Goal: Transaction & Acquisition: Purchase product/service

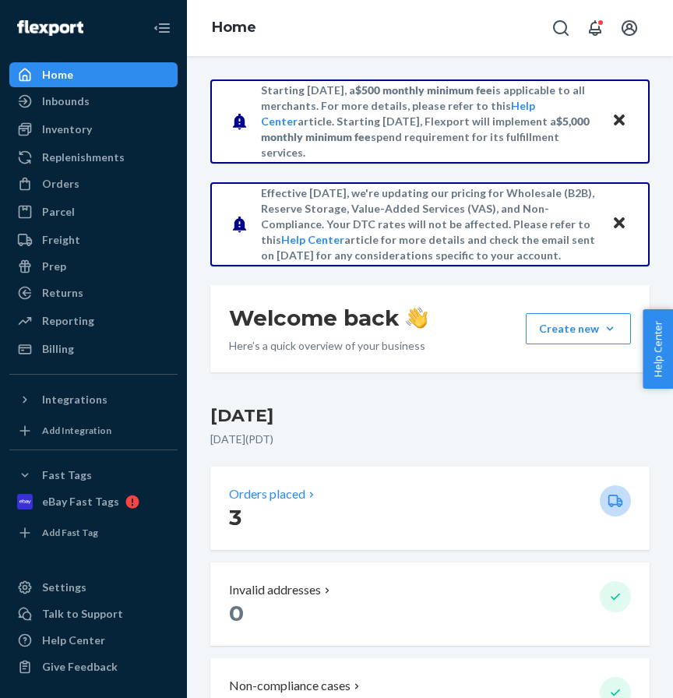
click at [422, 503] on div "Orders placed" at bounding box center [408, 495] width 359 height 18
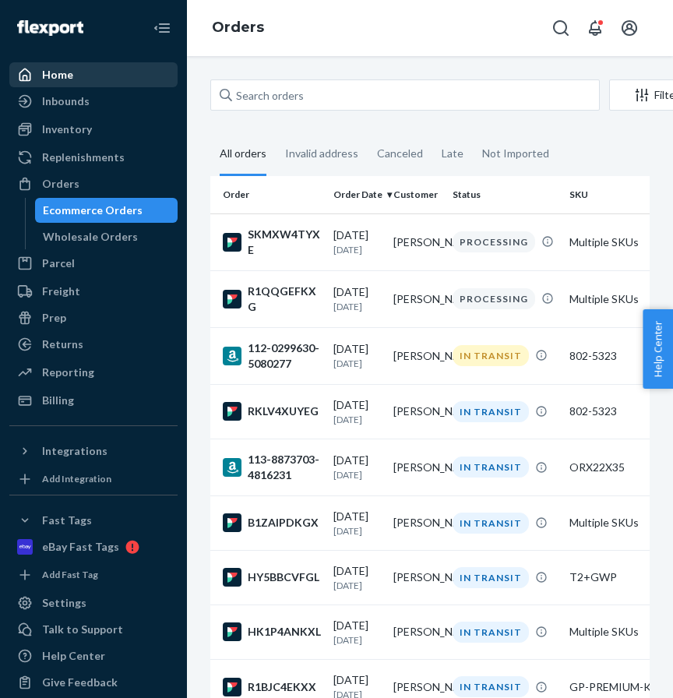
click at [55, 74] on div "Home" at bounding box center [57, 75] width 31 height 16
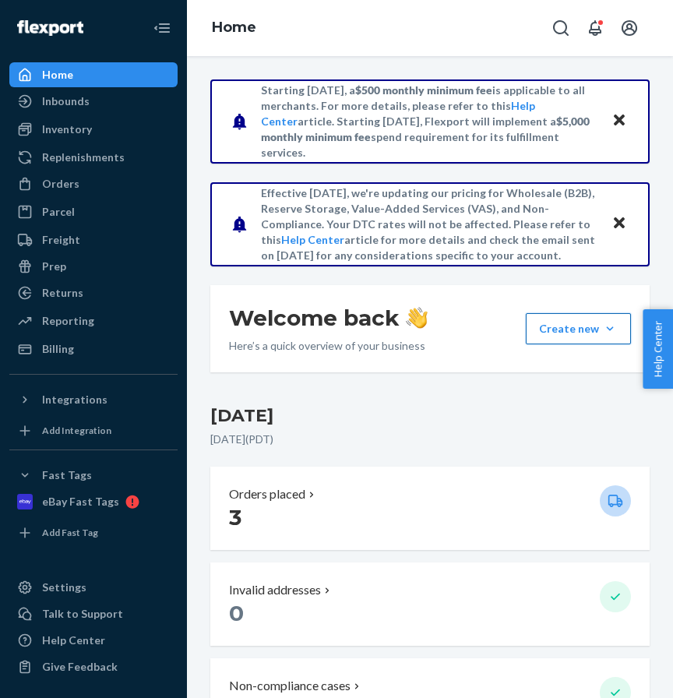
click at [569, 316] on button "Create new Create new inbound Create new order Create new product" at bounding box center [578, 328] width 105 height 31
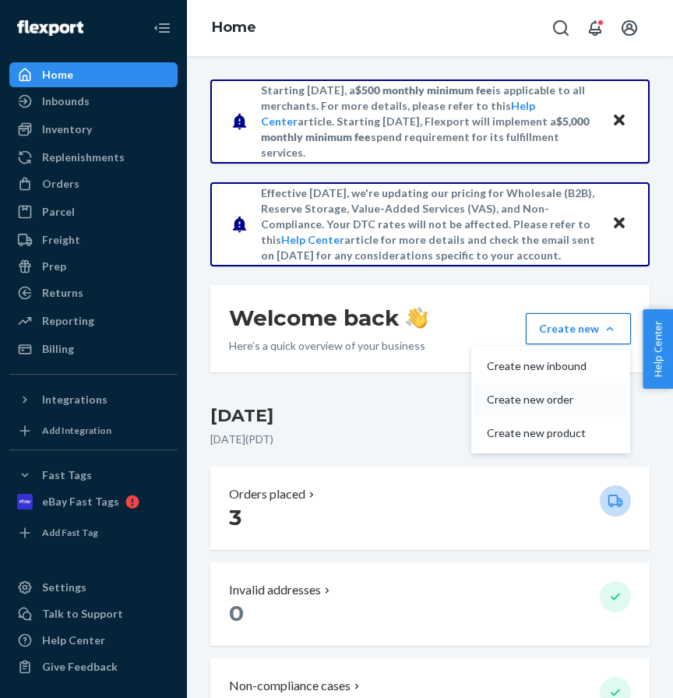
click at [561, 396] on span "Create new order" at bounding box center [537, 399] width 100 height 11
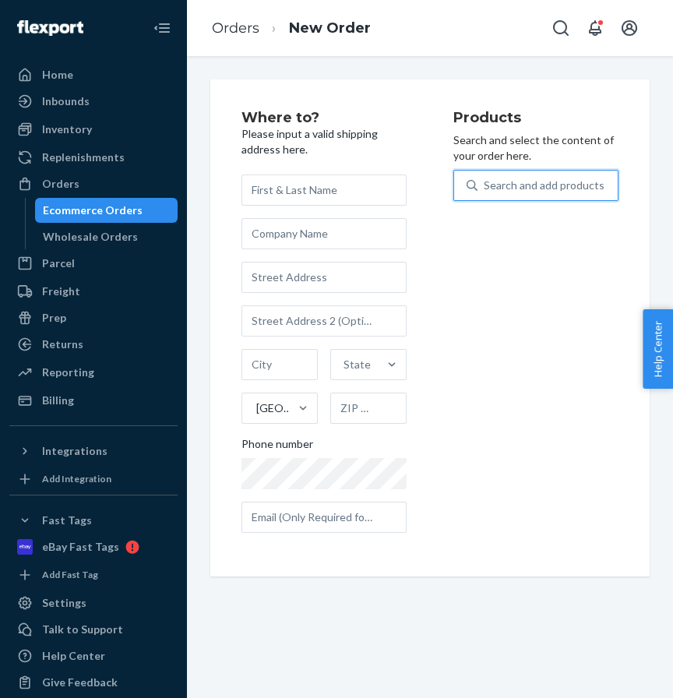
click at [497, 186] on div "Search and add products" at bounding box center [544, 186] width 121 height 16
click at [486, 186] on input "0 results available. Use Up and Down to choose options, press Enter to select t…" at bounding box center [485, 186] width 2 height 16
paste input "D04ARROW"
type input "D04ARROW"
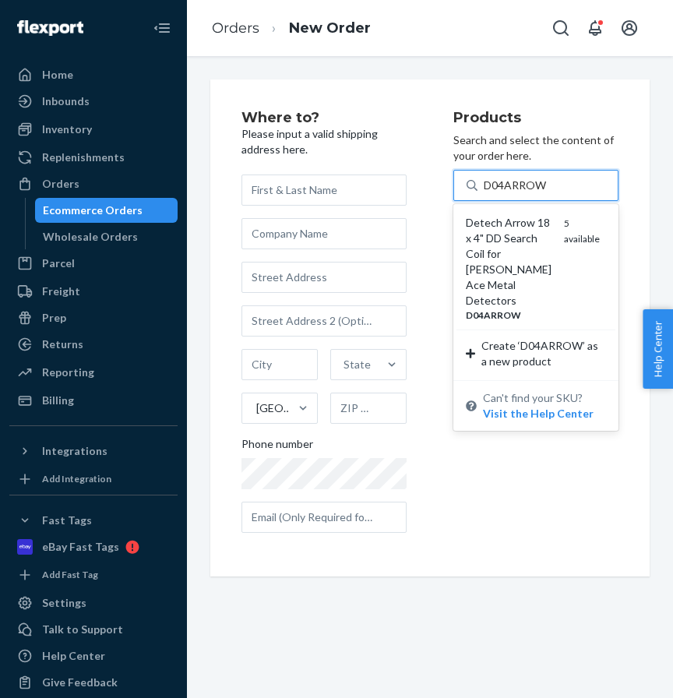
click at [489, 239] on div "Detech Arrow 18 x 4" DD Search Coil for [PERSON_NAME] Ace Metal Detectors" at bounding box center [509, 262] width 86 height 94
click at [489, 193] on input "D04ARROW" at bounding box center [515, 186] width 63 height 16
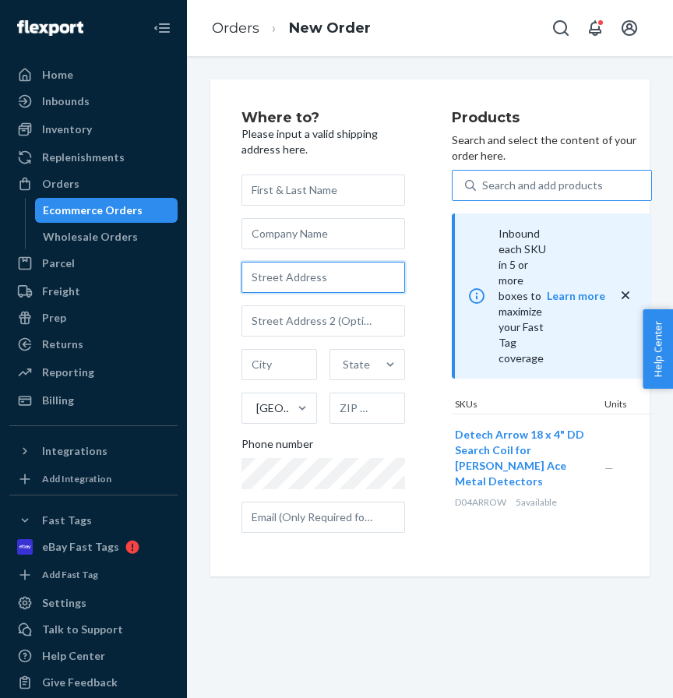
click at [278, 276] on input "text" at bounding box center [324, 277] width 164 height 31
paste input "[STREET_ADDRESS]"
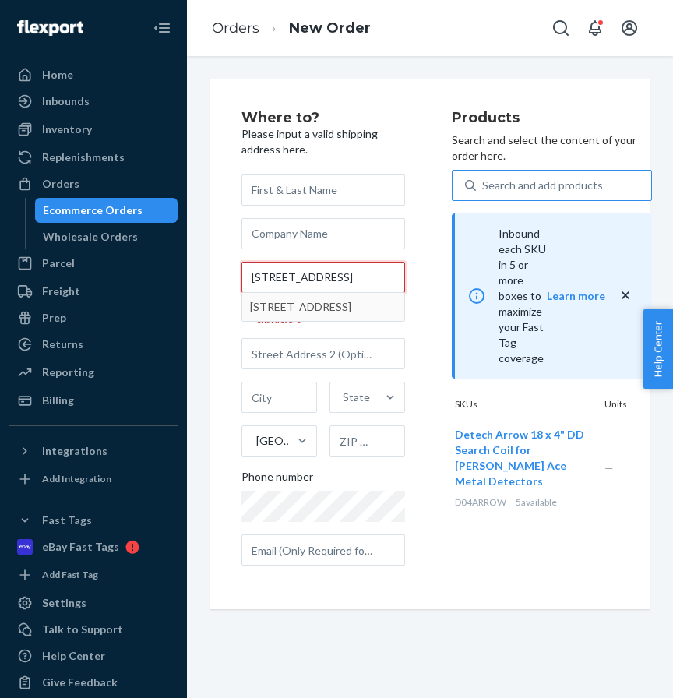
type input "[STREET_ADDRESS]"
type input "[GEOGRAPHIC_DATA]"
type input "95252"
type input "[STREET_ADDRESS]"
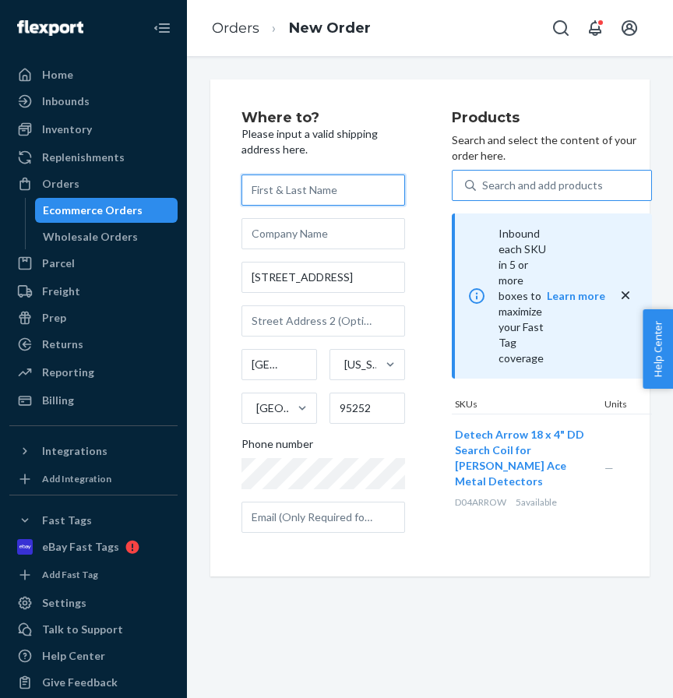
click at [268, 197] on input "text" at bounding box center [324, 190] width 164 height 31
paste input "[PERSON_NAME]"
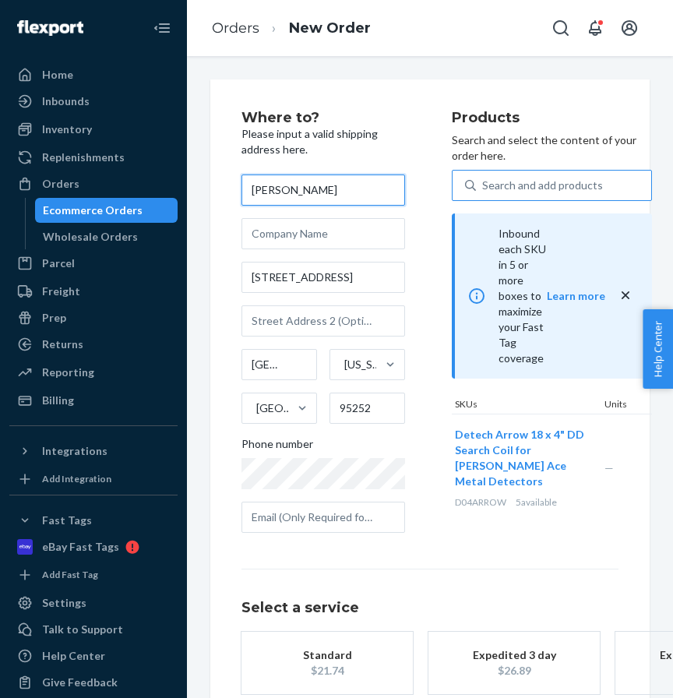
scroll to position [90, 0]
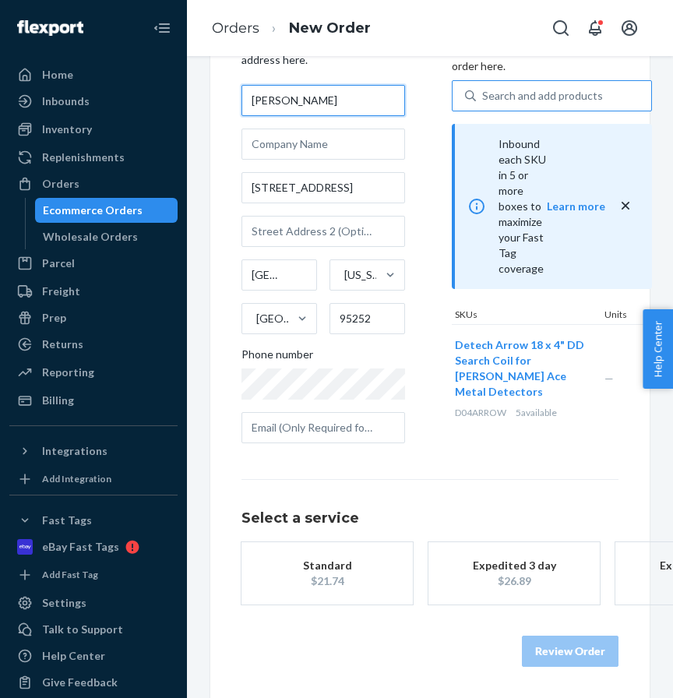
type input "[PERSON_NAME]"
click at [319, 562] on div "Standard" at bounding box center [327, 566] width 125 height 16
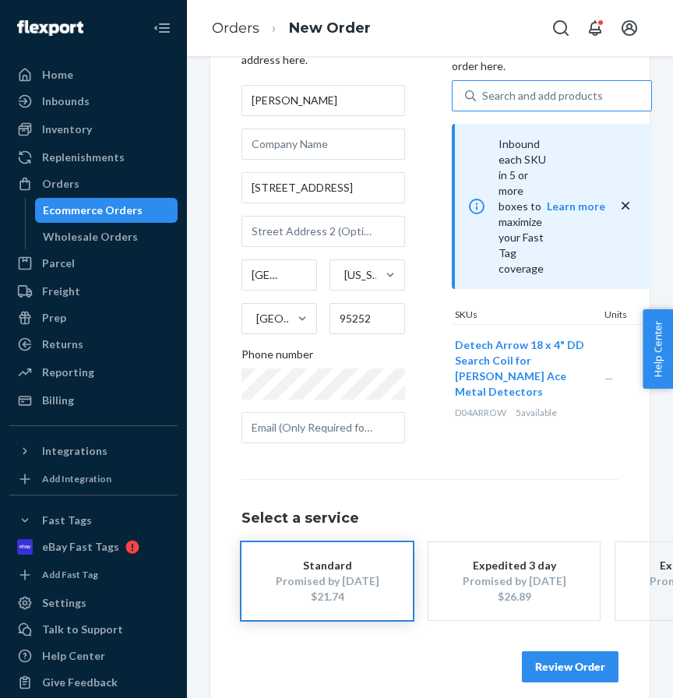
click at [571, 663] on button "Review Order" at bounding box center [570, 667] width 97 height 31
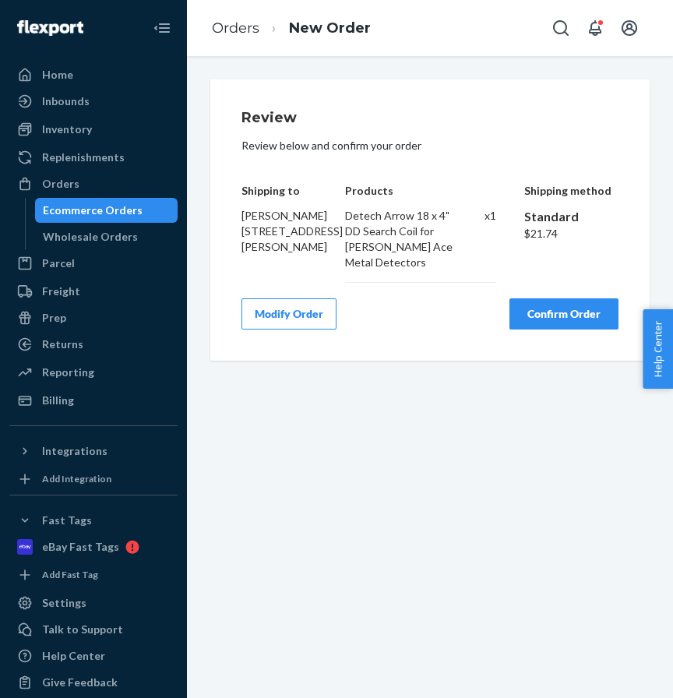
click at [581, 312] on button "Confirm Order" at bounding box center [564, 314] width 109 height 31
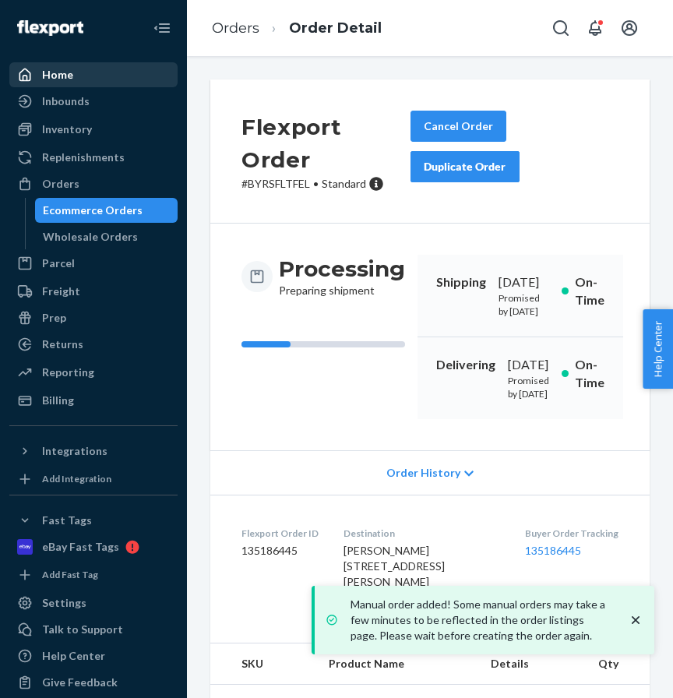
click at [62, 75] on div "Home" at bounding box center [57, 75] width 31 height 16
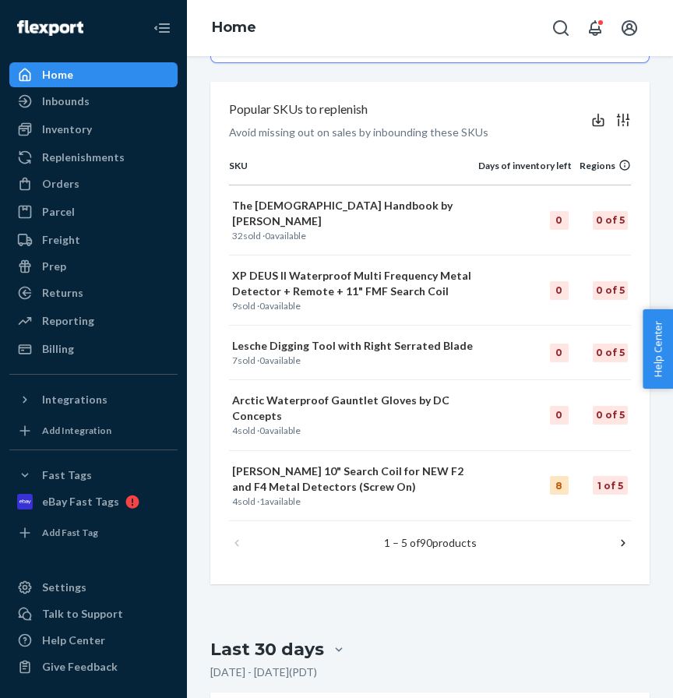
scroll to position [1069, 0]
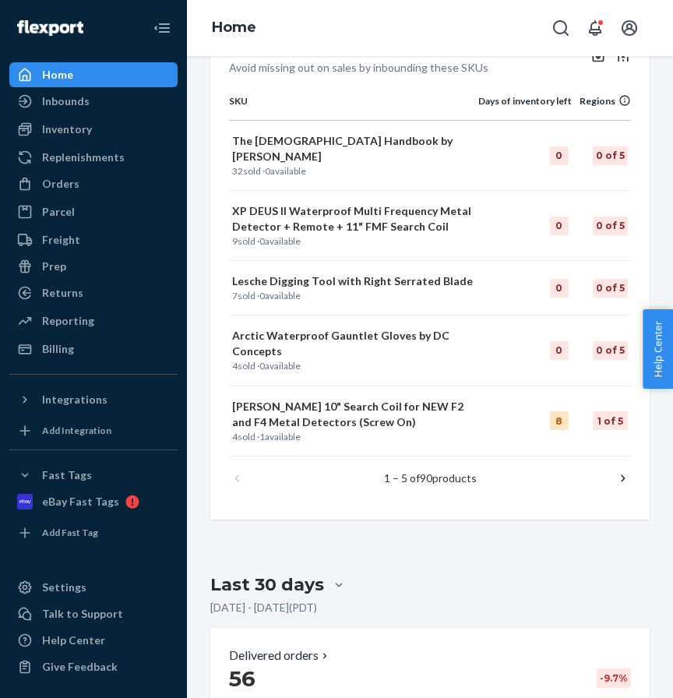
click at [627, 471] on icon at bounding box center [624, 479] width 16 height 16
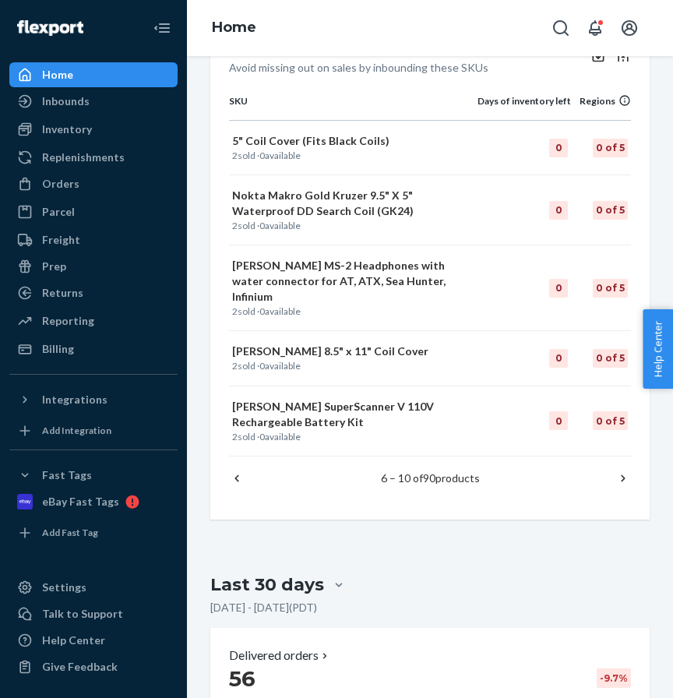
click at [626, 471] on icon at bounding box center [624, 479] width 16 height 16
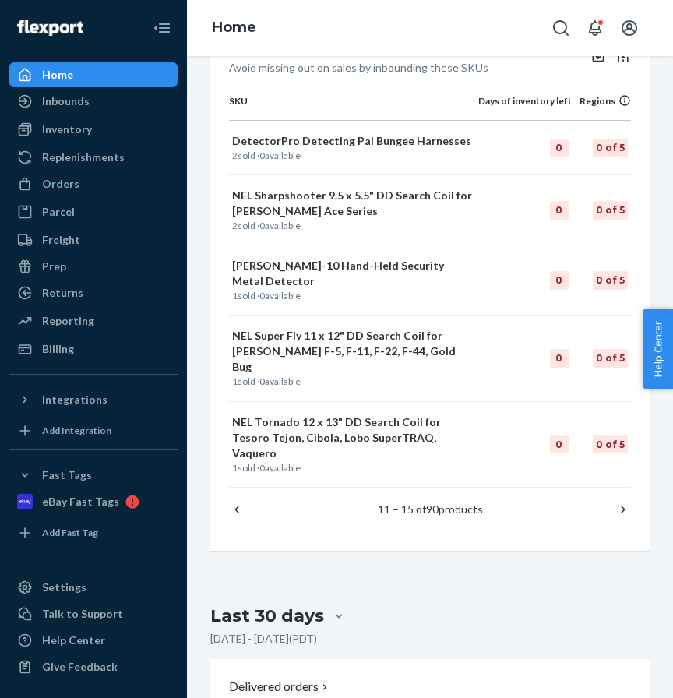
click at [626, 502] on icon at bounding box center [624, 510] width 16 height 16
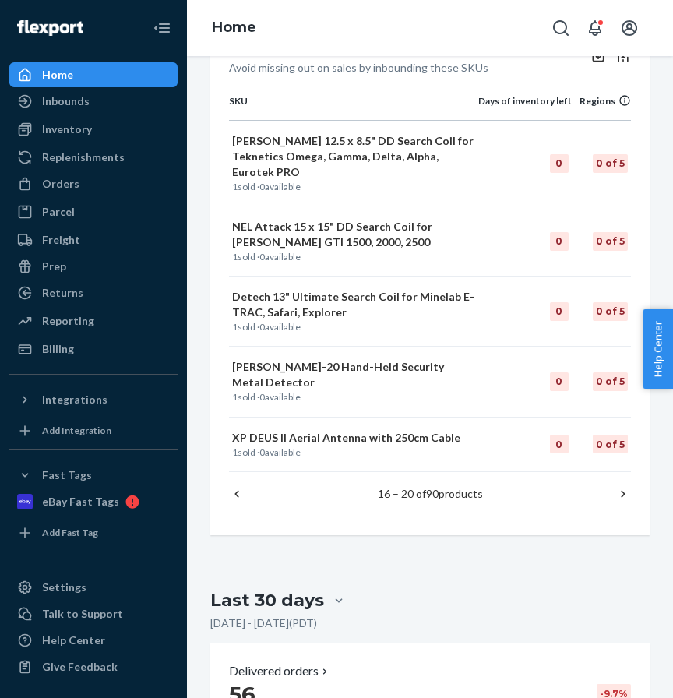
click at [624, 486] on icon at bounding box center [624, 494] width 16 height 16
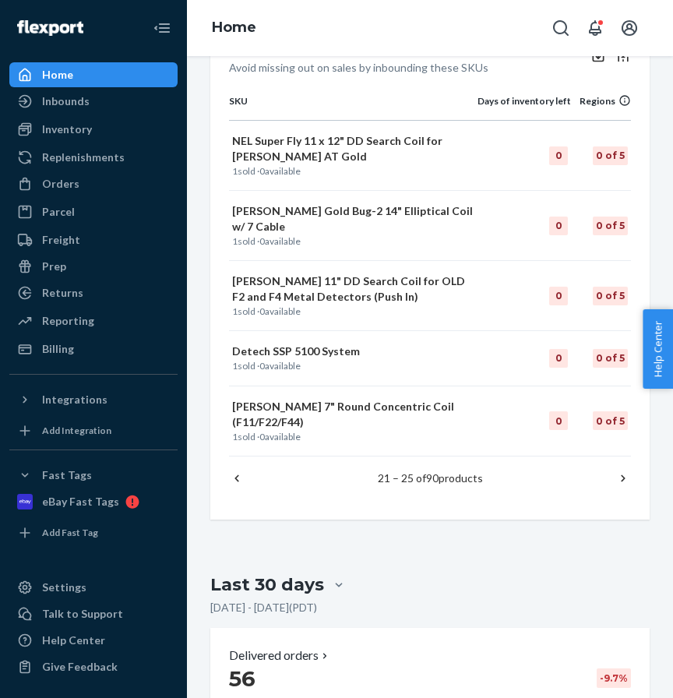
click at [624, 475] on icon at bounding box center [623, 478] width 4 height 7
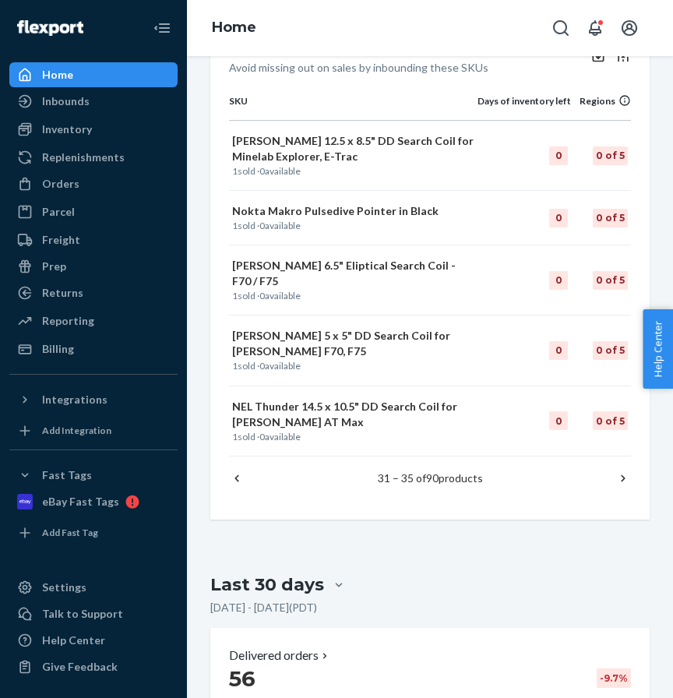
click at [621, 471] on icon at bounding box center [624, 479] width 16 height 16
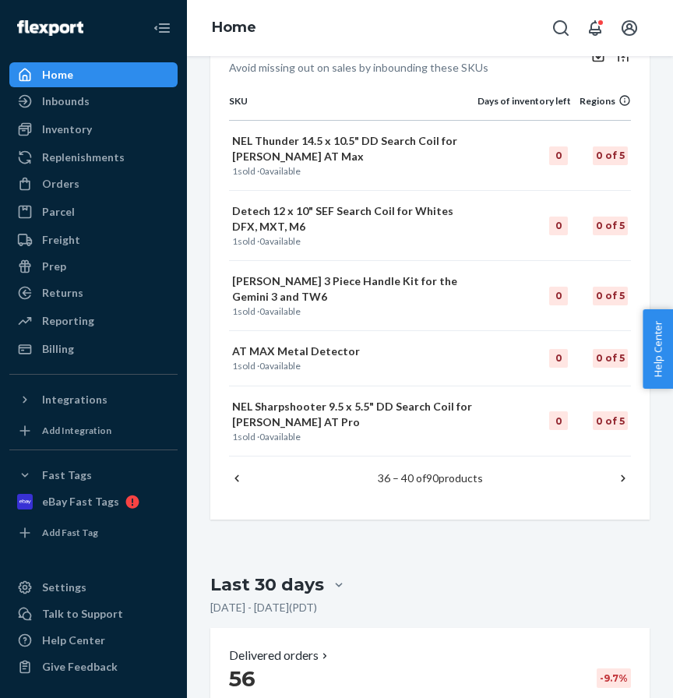
click at [624, 478] on icon at bounding box center [624, 479] width 16 height 16
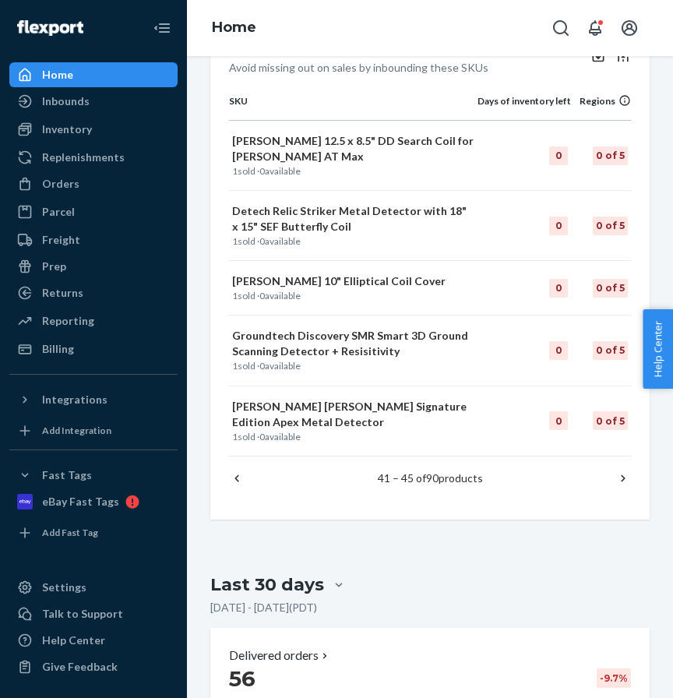
click at [624, 478] on icon at bounding box center [624, 479] width 16 height 16
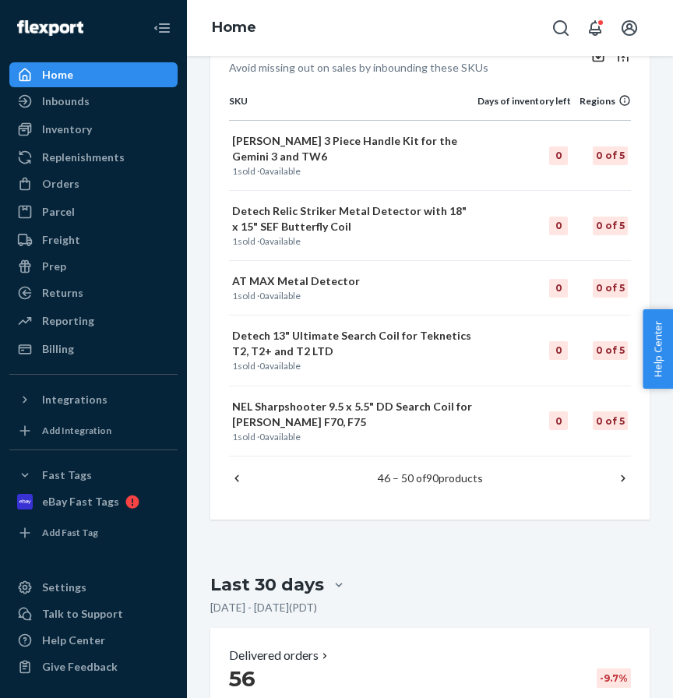
click at [624, 479] on icon at bounding box center [624, 479] width 16 height 16
click at [624, 479] on div "Popular SKUs to replenish Avoid missing out on sales by inbounding these SKUs S…" at bounding box center [430, 268] width 440 height 503
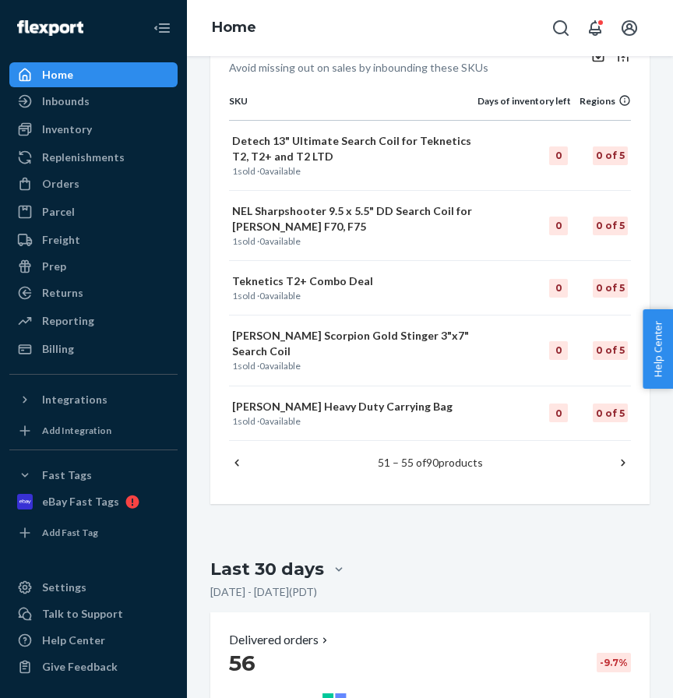
click at [624, 455] on icon at bounding box center [624, 463] width 16 height 16
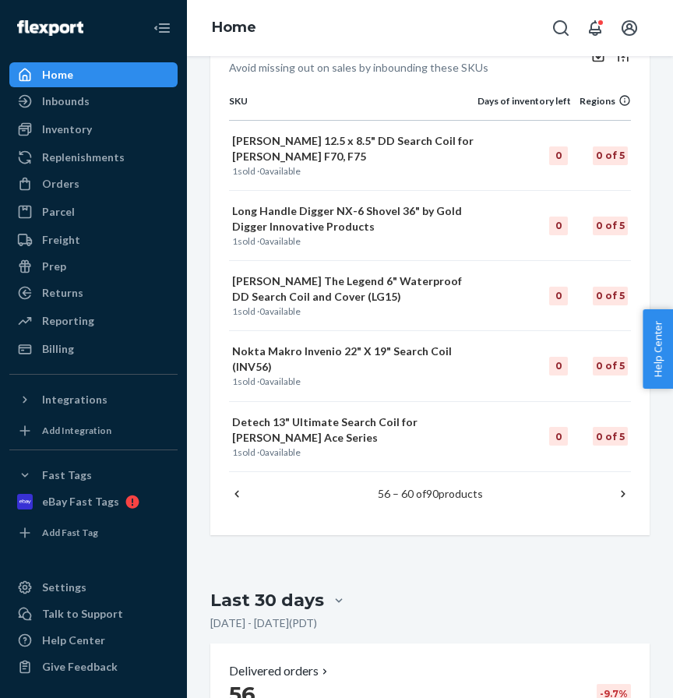
click at [619, 493] on icon at bounding box center [624, 494] width 16 height 16
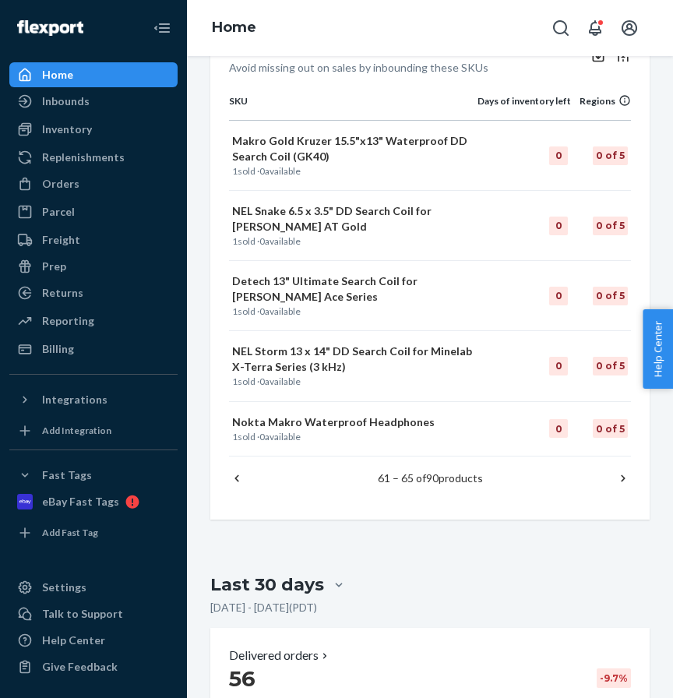
click at [633, 471] on div "Popular SKUs to replenish Avoid missing out on sales by inbounding these SKUs S…" at bounding box center [430, 268] width 440 height 503
click at [623, 475] on icon at bounding box center [624, 479] width 16 height 16
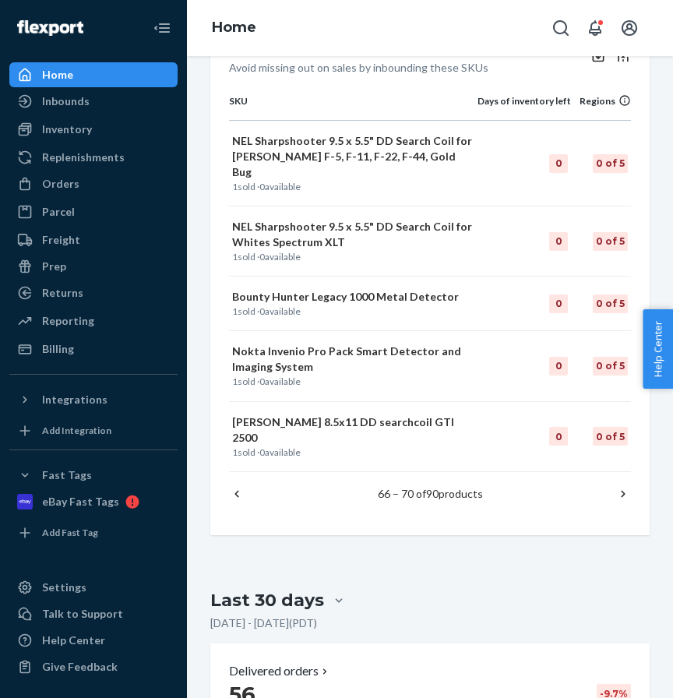
click at [624, 486] on icon at bounding box center [624, 494] width 16 height 16
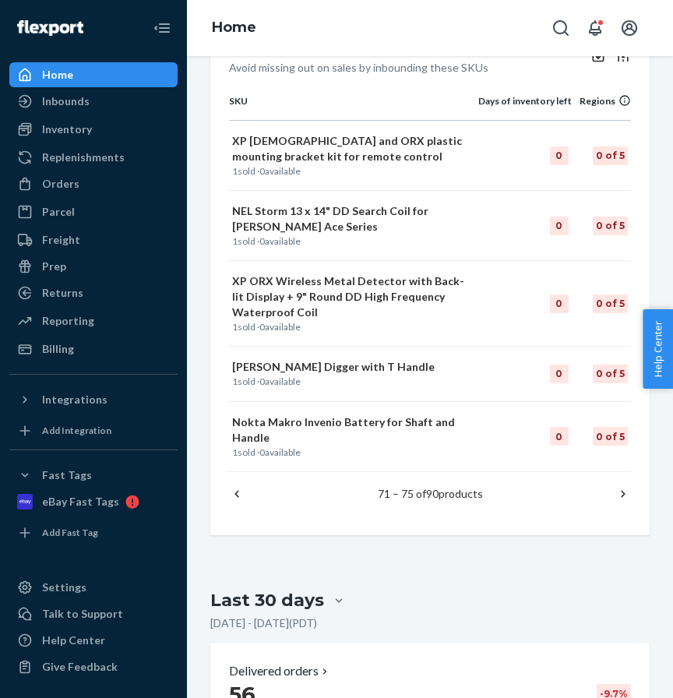
click at [622, 490] on icon at bounding box center [623, 493] width 4 height 7
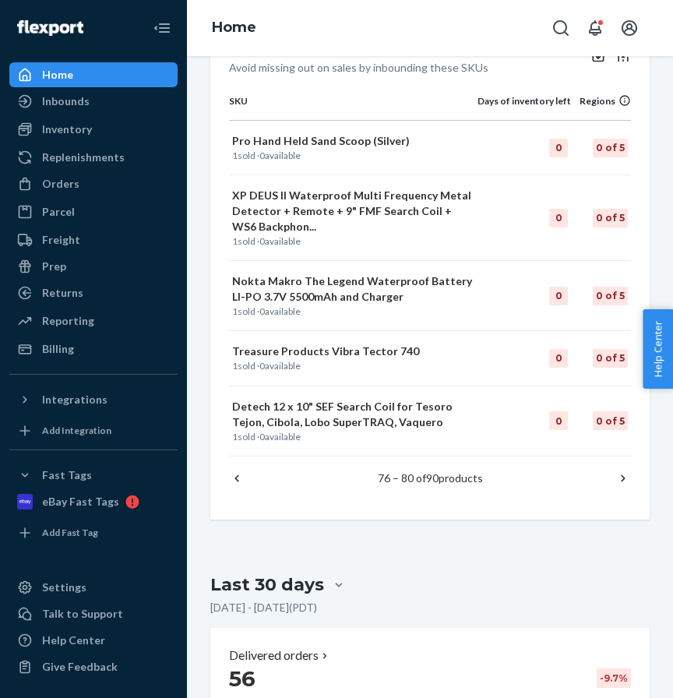
click at [622, 479] on icon at bounding box center [624, 479] width 16 height 16
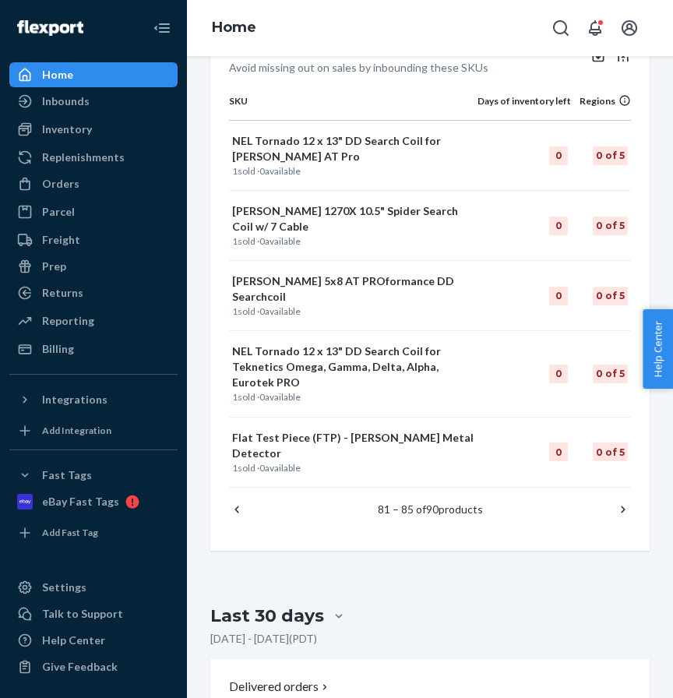
click at [620, 502] on icon at bounding box center [624, 510] width 16 height 16
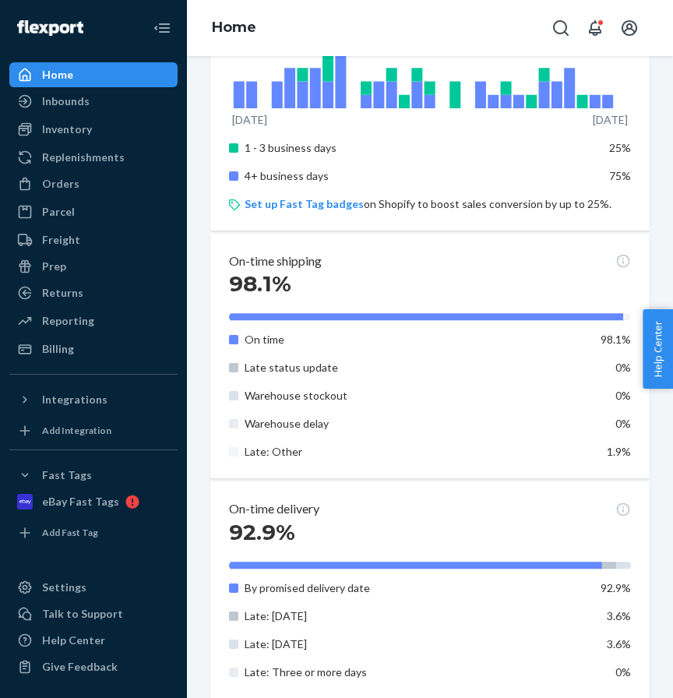
scroll to position [1781, 0]
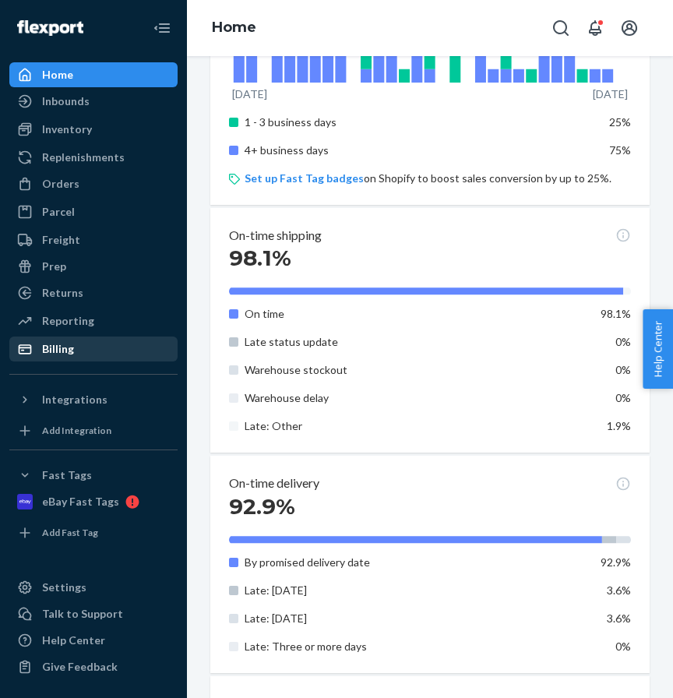
click at [63, 350] on div "Billing" at bounding box center [58, 349] width 32 height 16
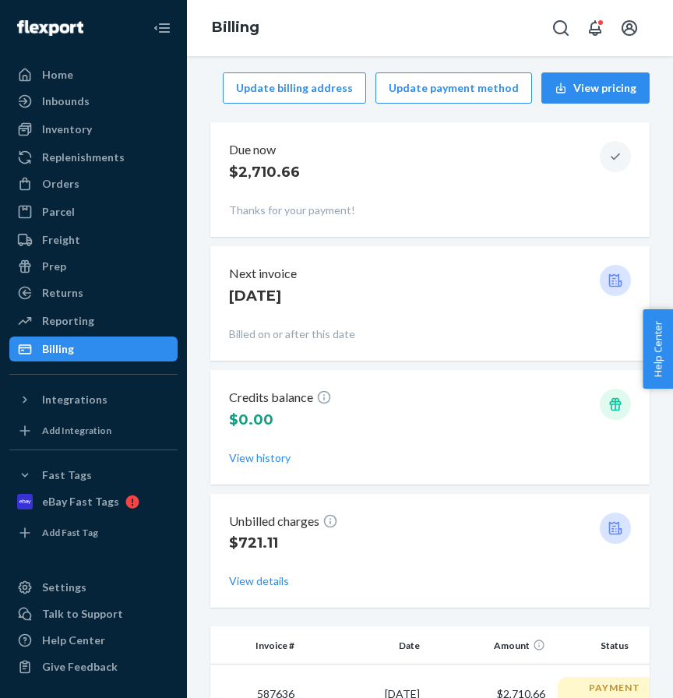
scroll to position [113, 0]
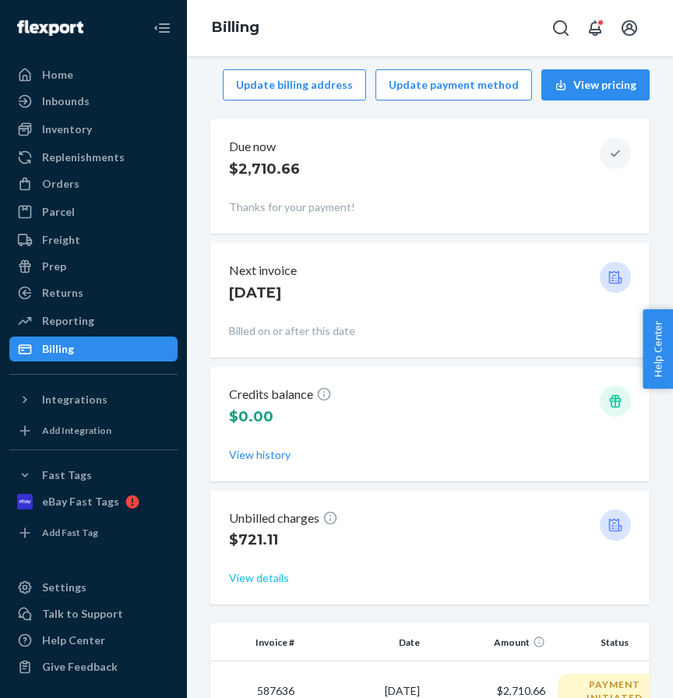
click at [264, 575] on button "View details" at bounding box center [259, 579] width 60 height 16
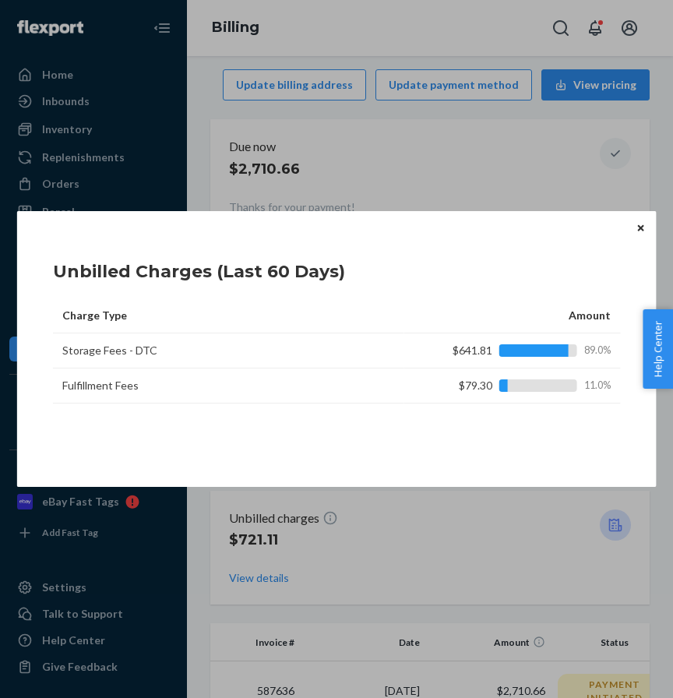
click at [644, 231] on icon "Close" at bounding box center [641, 227] width 6 height 6
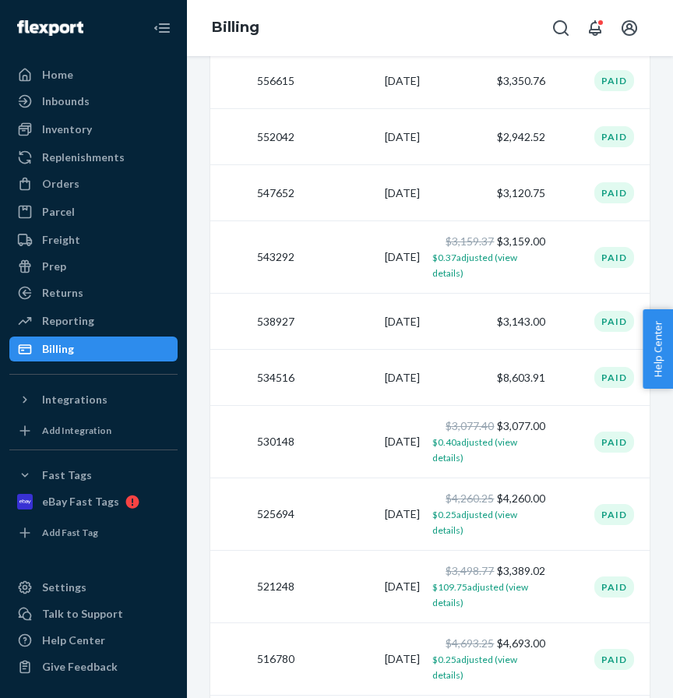
scroll to position [1486, 0]
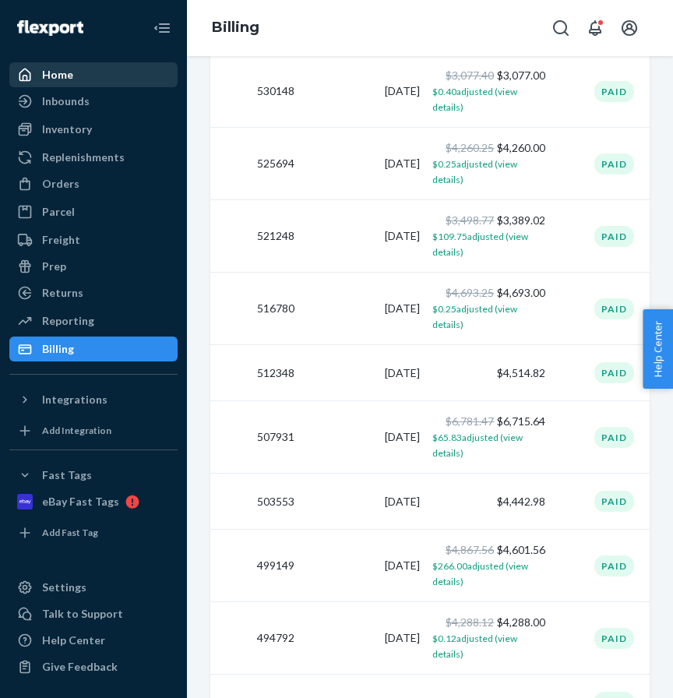
click at [57, 70] on div "Home" at bounding box center [57, 75] width 31 height 16
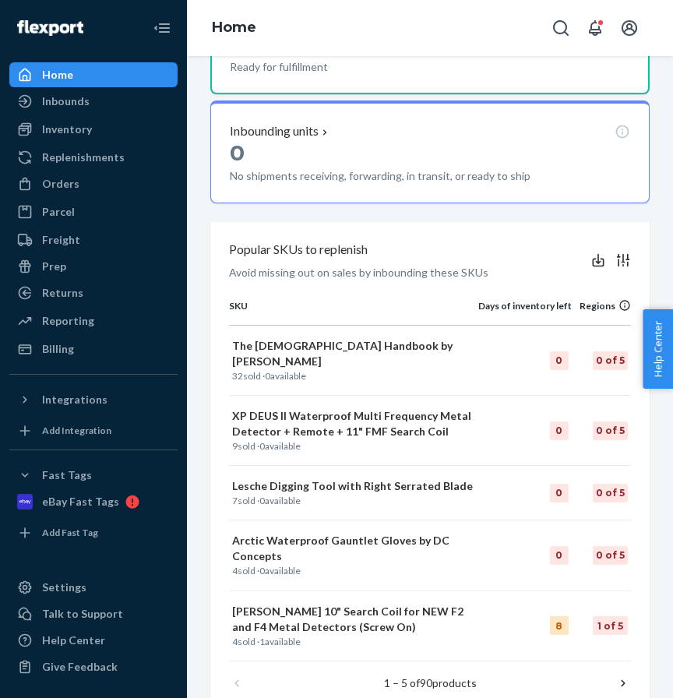
scroll to position [867, 0]
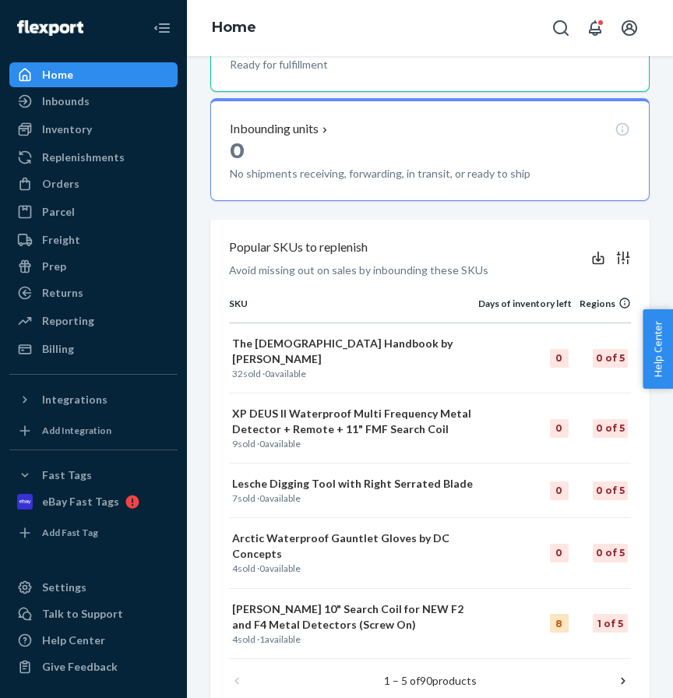
click at [80, 186] on div "Orders" at bounding box center [93, 184] width 165 height 22
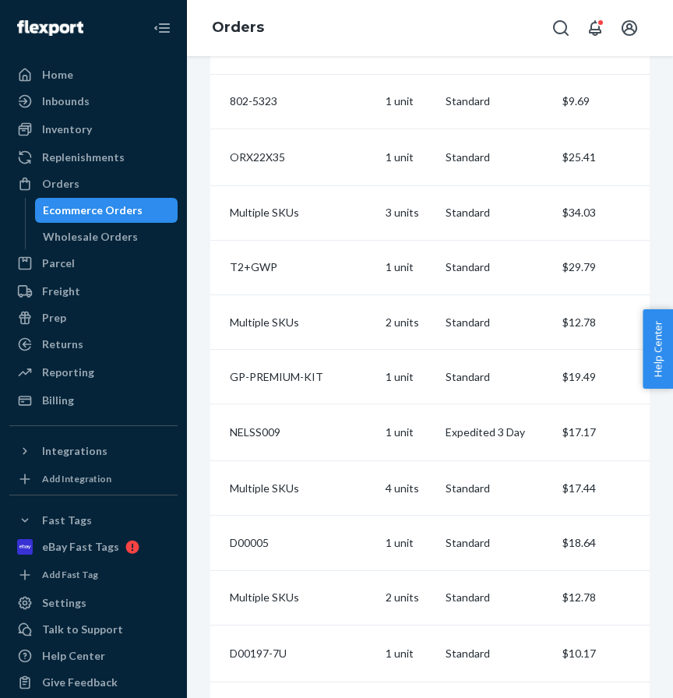
scroll to position [370, 0]
